Goal: Task Accomplishment & Management: Complete application form

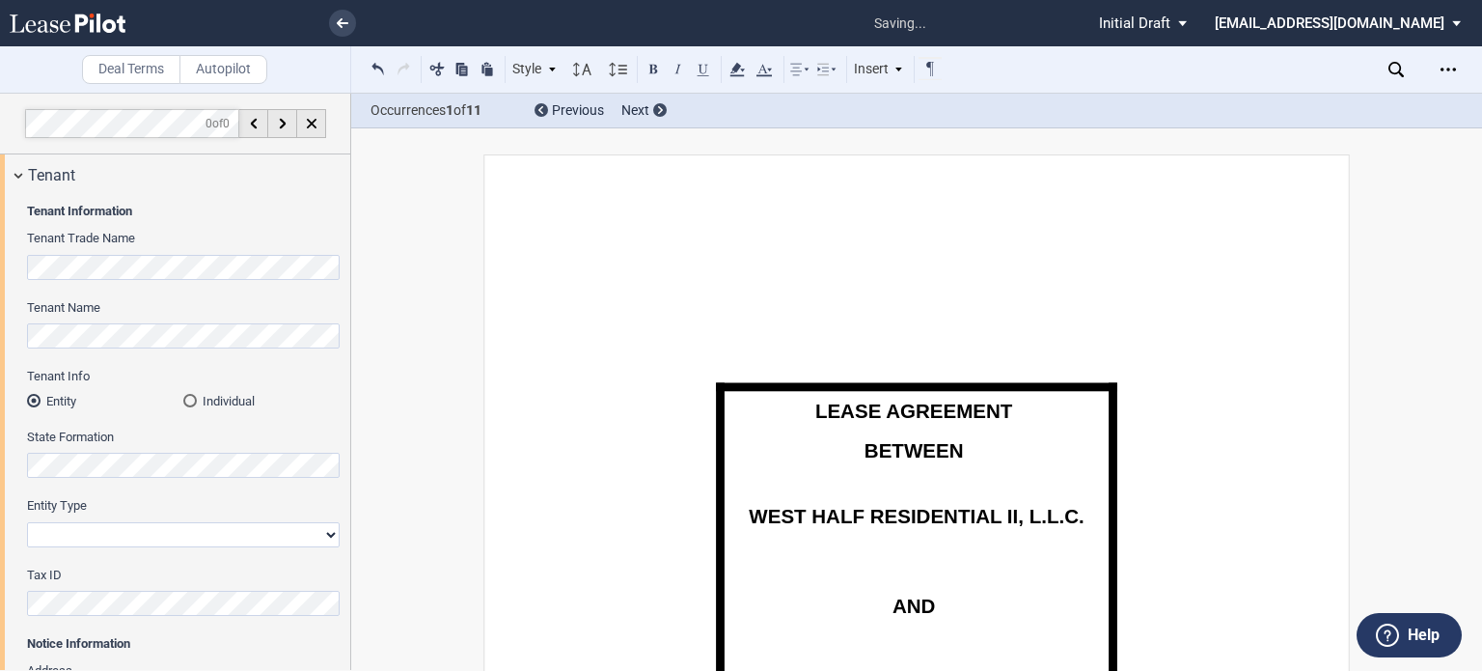
select select "multiple"
select select "number:11"
select select "2"
select select "number:5"
select select "fmv"
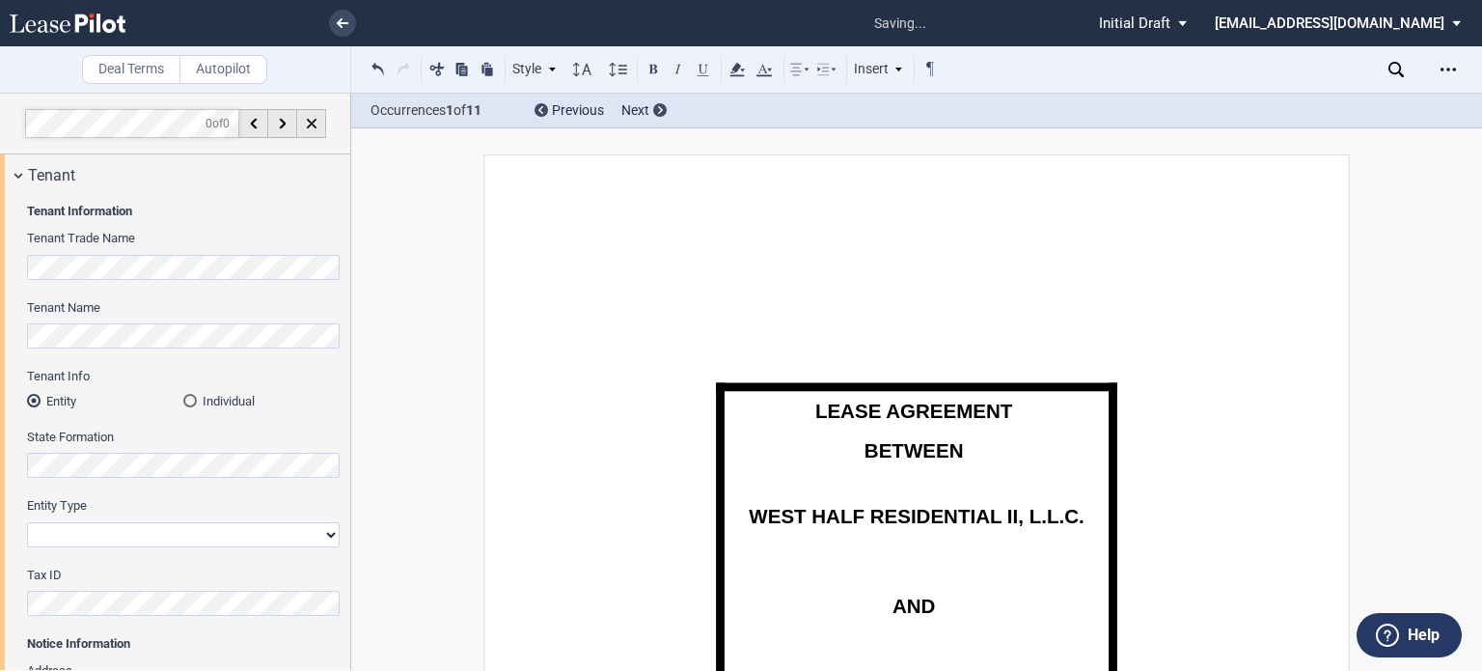
select select "quarterly"
select select "letter of credit"
select select "number:4"
select select "number:5"
select select "number:6"
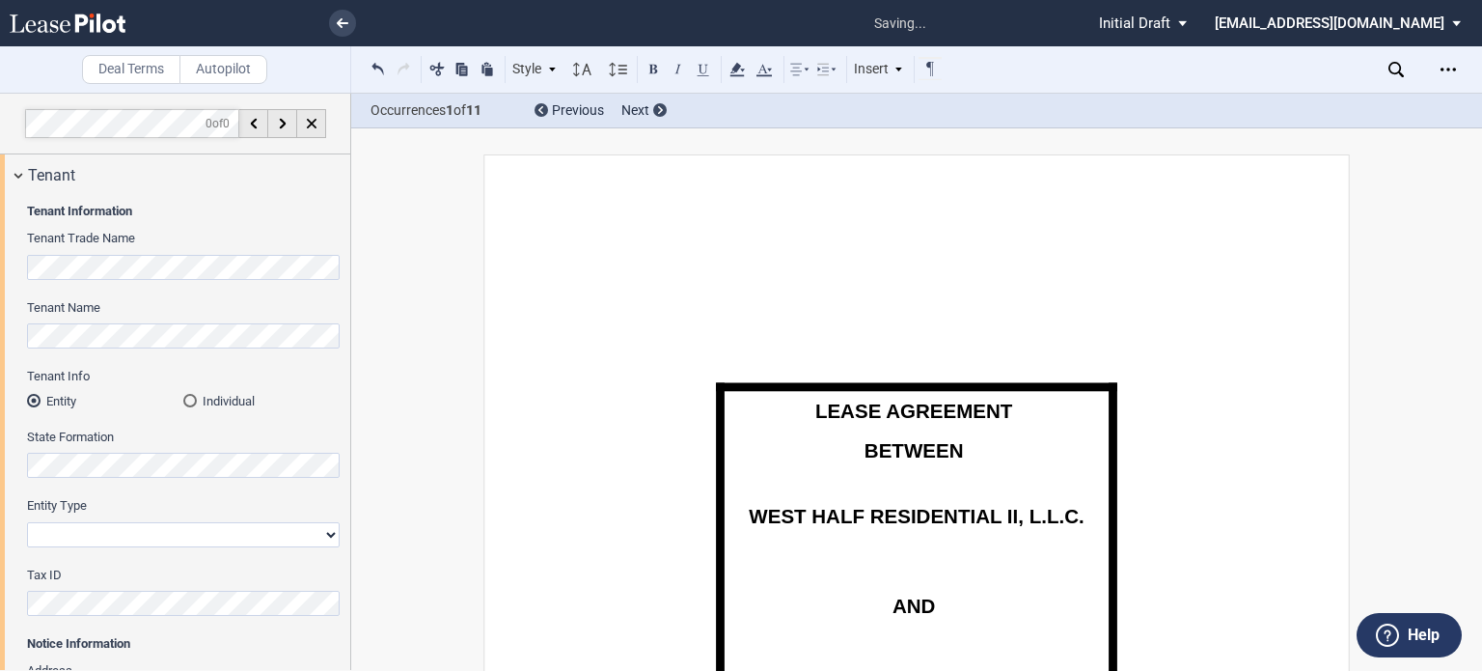
select select "number:8"
select select "number:9"
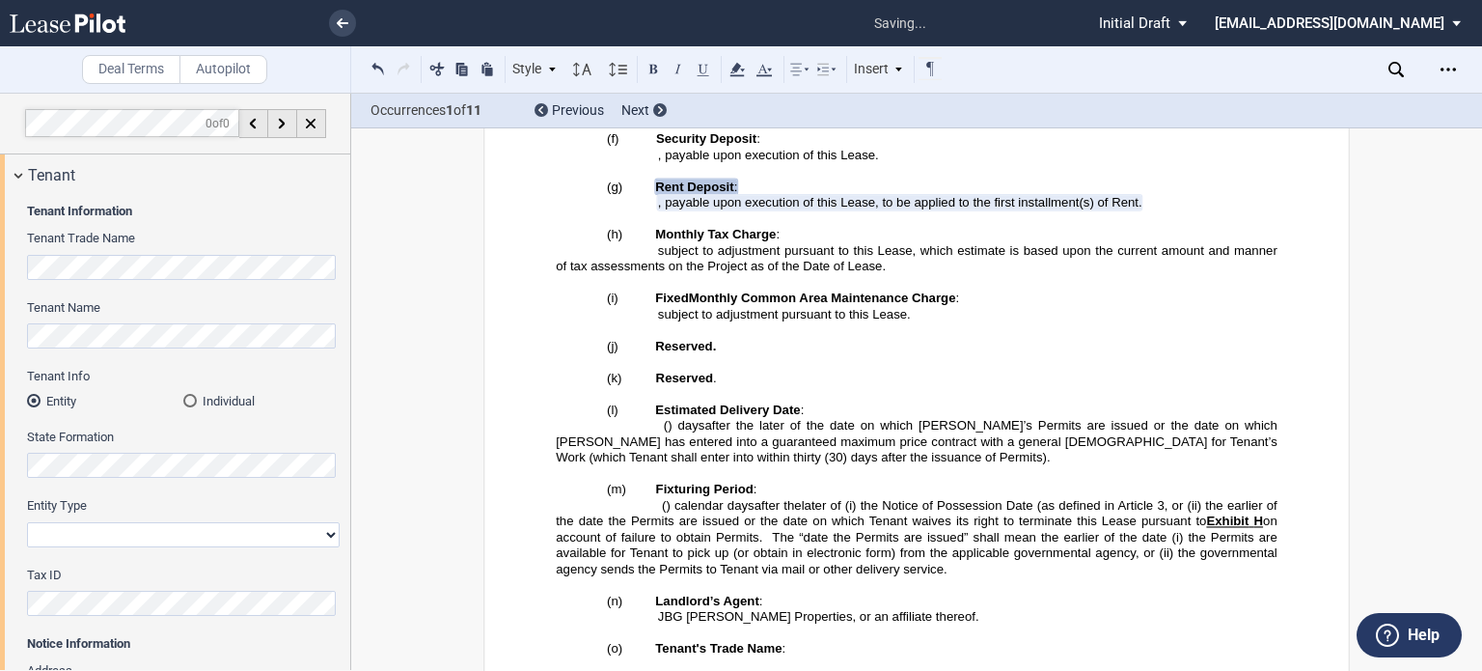
click at [917, 497] on span "3, or (ii) the earlier of the date the Permits are issued or the date on which …" at bounding box center [918, 512] width 725 height 31
